Goal: Information Seeking & Learning: Learn about a topic

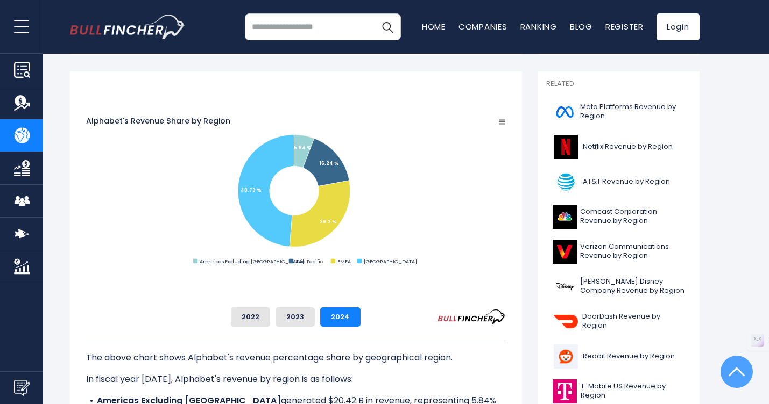
scroll to position [76, 0]
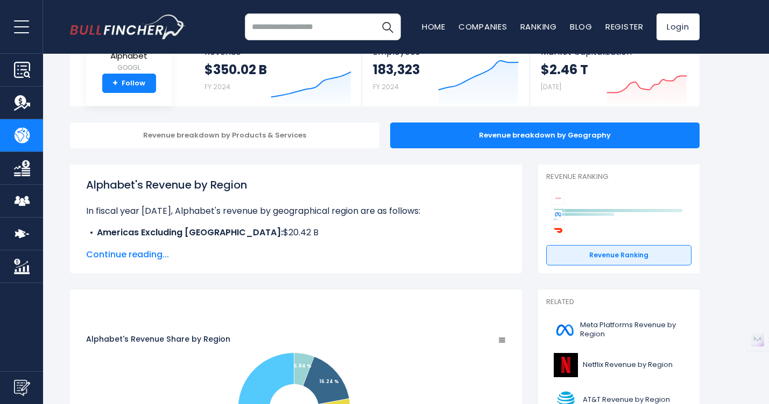
click at [135, 255] on span "Continue reading..." at bounding box center [296, 254] width 420 height 13
